Goal: Transaction & Acquisition: Book appointment/travel/reservation

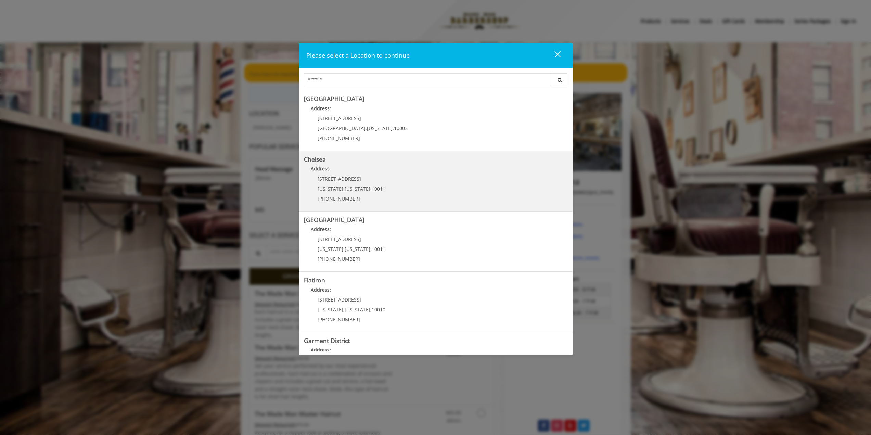
click at [390, 175] on p "Address:" at bounding box center [435, 170] width 263 height 11
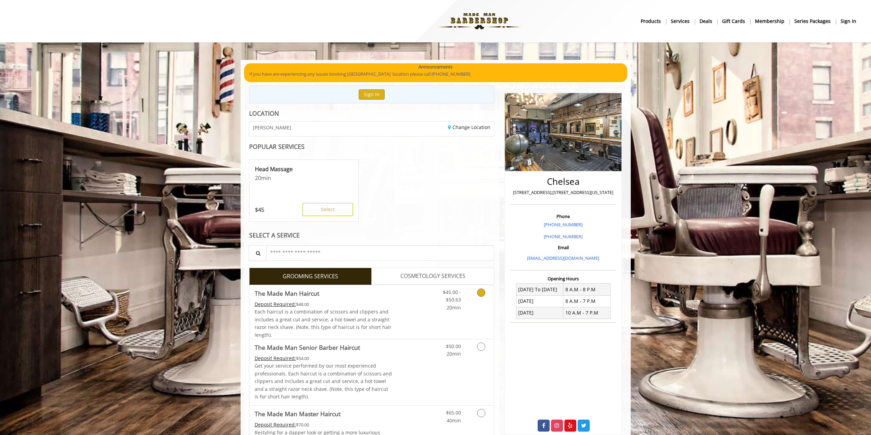
click at [431, 304] on div "$45.00 - $50.63 20min" at bounding box center [446, 298] width 39 height 26
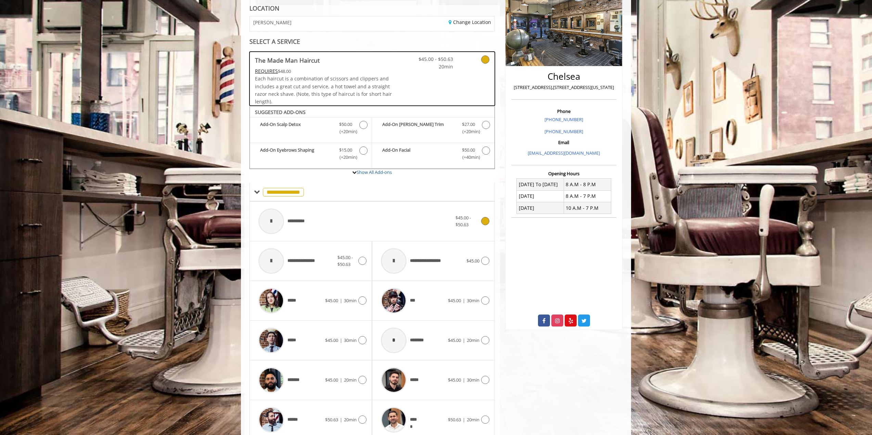
scroll to position [2, 0]
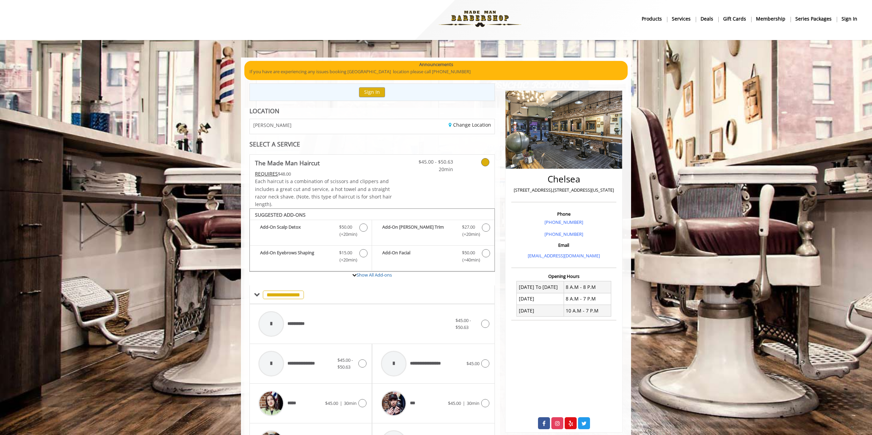
click at [337, 125] on div "CHELSEA" at bounding box center [308, 126] width 127 height 15
click at [466, 126] on link "Change Location" at bounding box center [469, 124] width 42 height 6
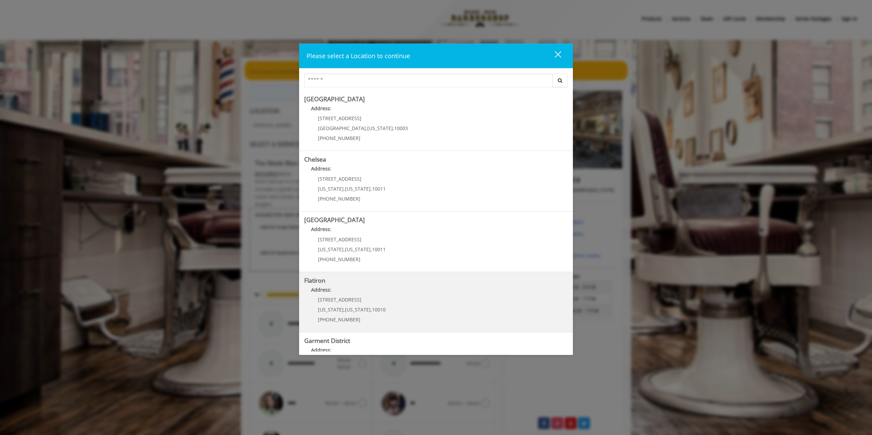
click at [362, 288] on "Address:" at bounding box center [435, 291] width 263 height 11
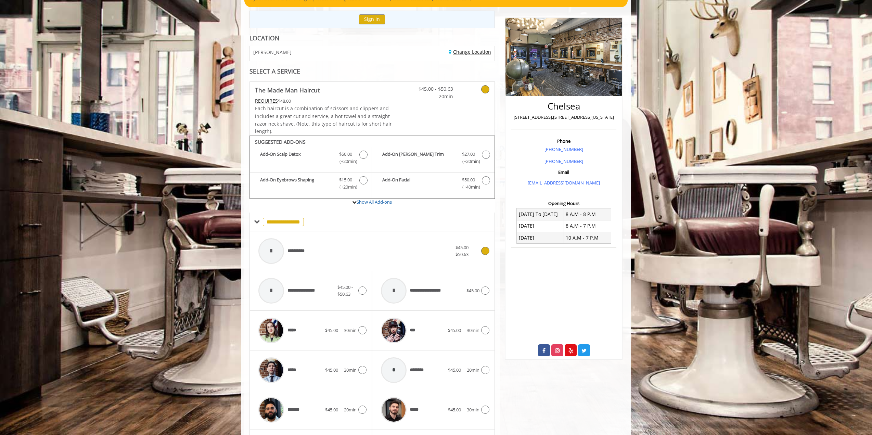
scroll to position [103, 0]
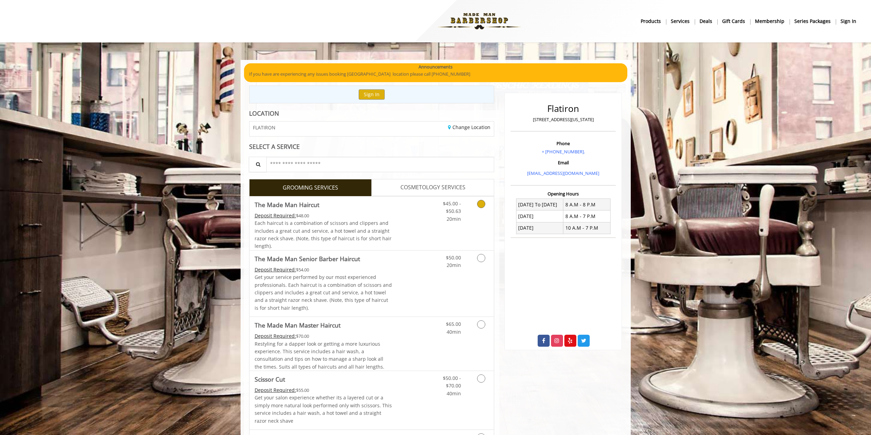
click at [408, 227] on link "Discounted Price" at bounding box center [412, 223] width 41 height 54
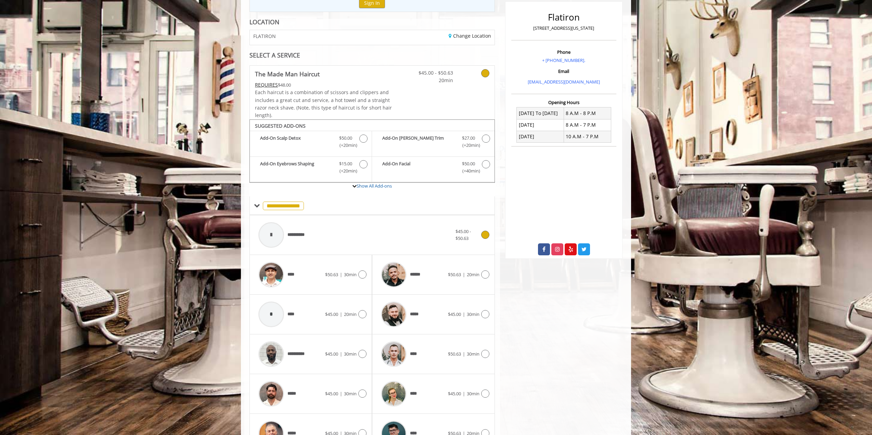
scroll to position [134, 0]
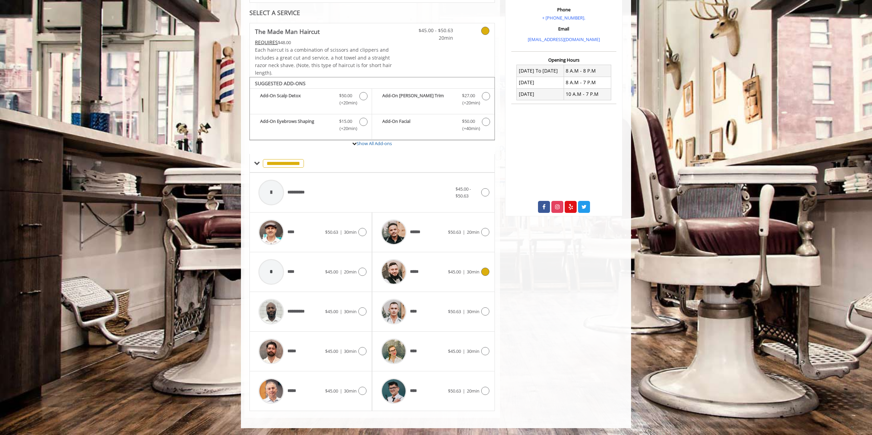
click at [420, 268] on span "*****" at bounding box center [399, 272] width 45 height 32
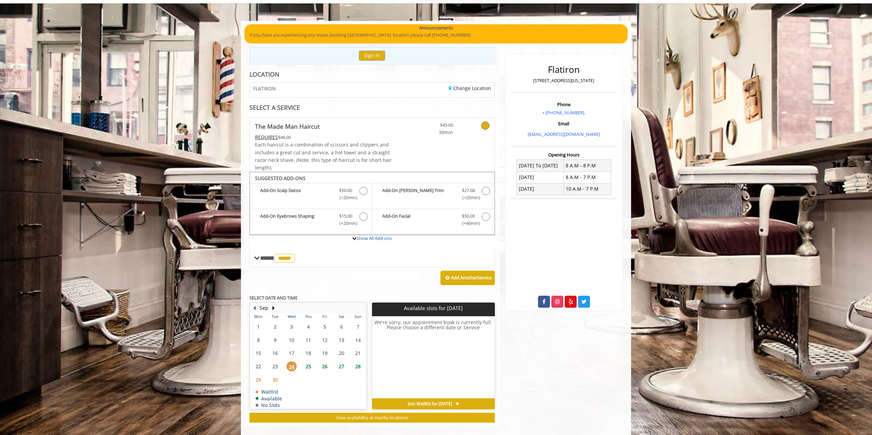
scroll to position [47, 0]
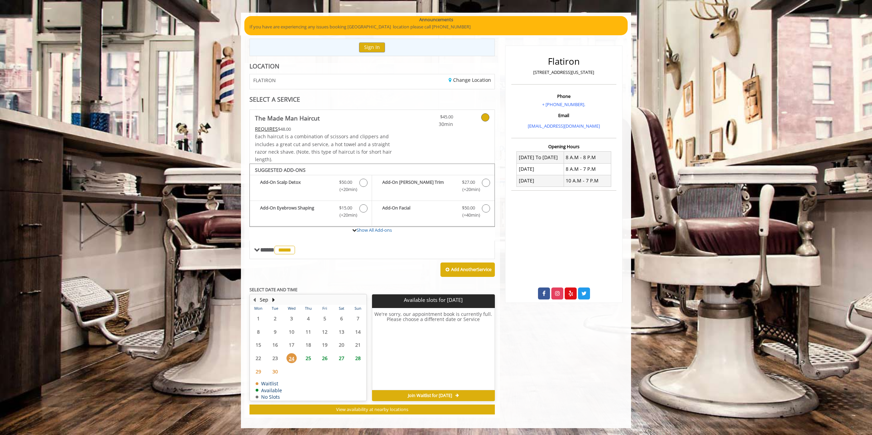
click at [308, 358] on span "25" at bounding box center [308, 358] width 10 height 10
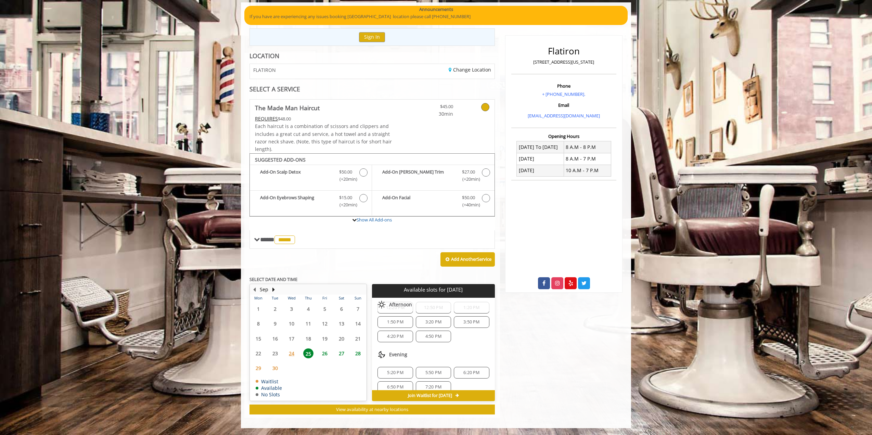
scroll to position [86, 0]
